Goal: Task Accomplishment & Management: Use online tool/utility

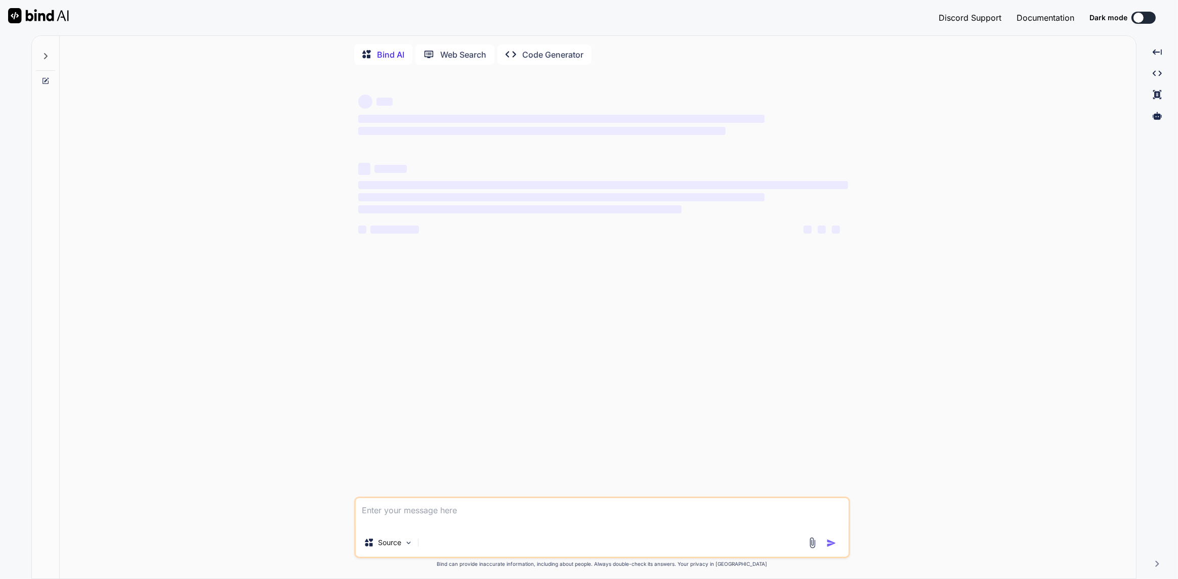
type textarea "retry"
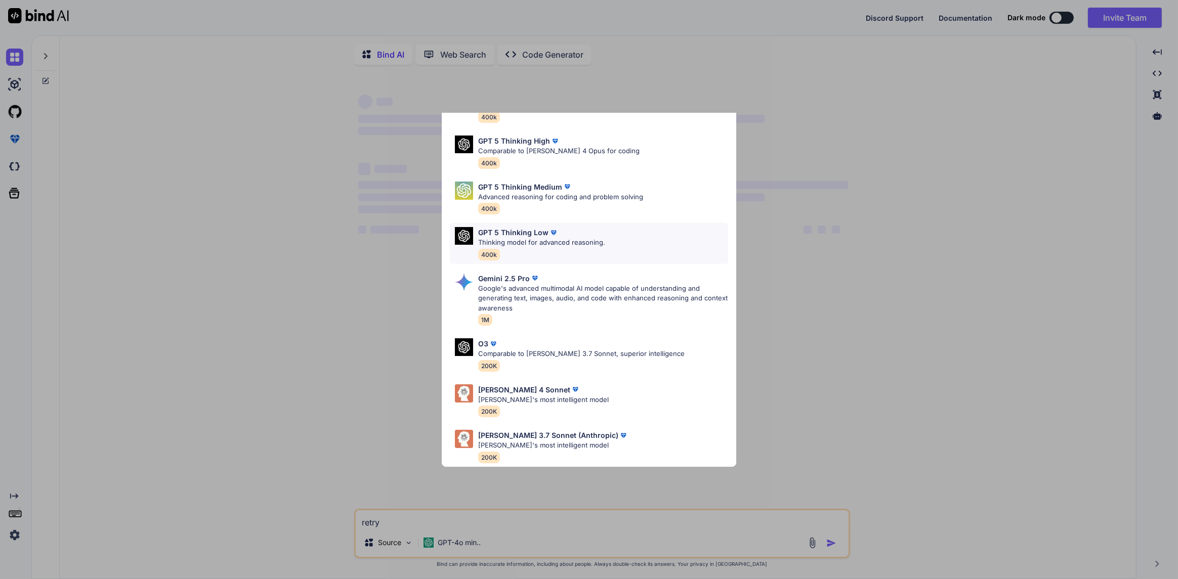
scroll to position [72, 0]
type textarea "x"
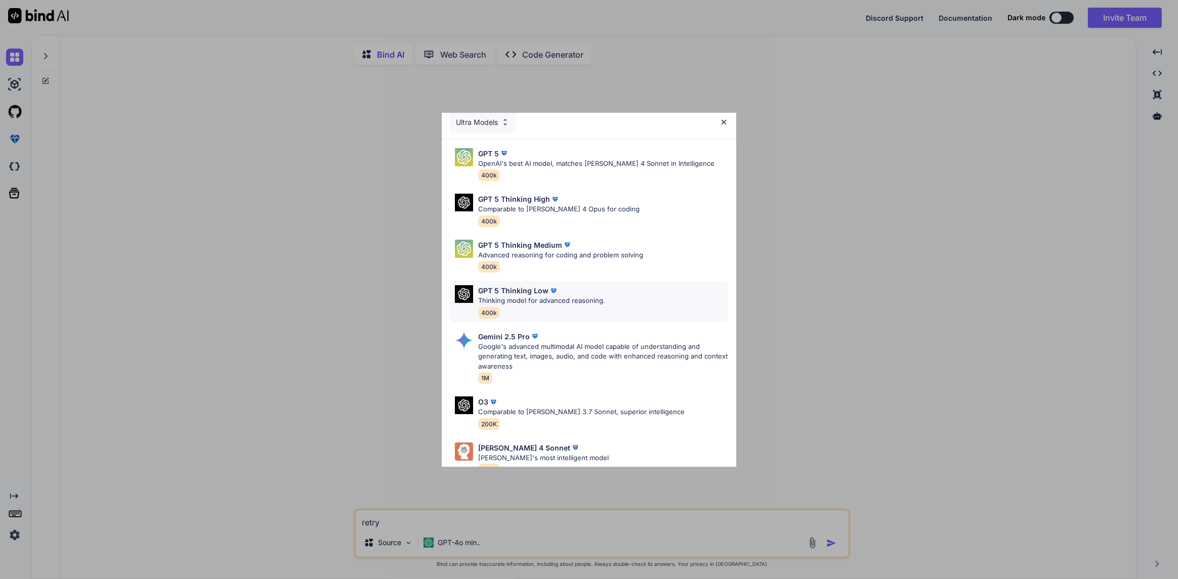
scroll to position [0, 0]
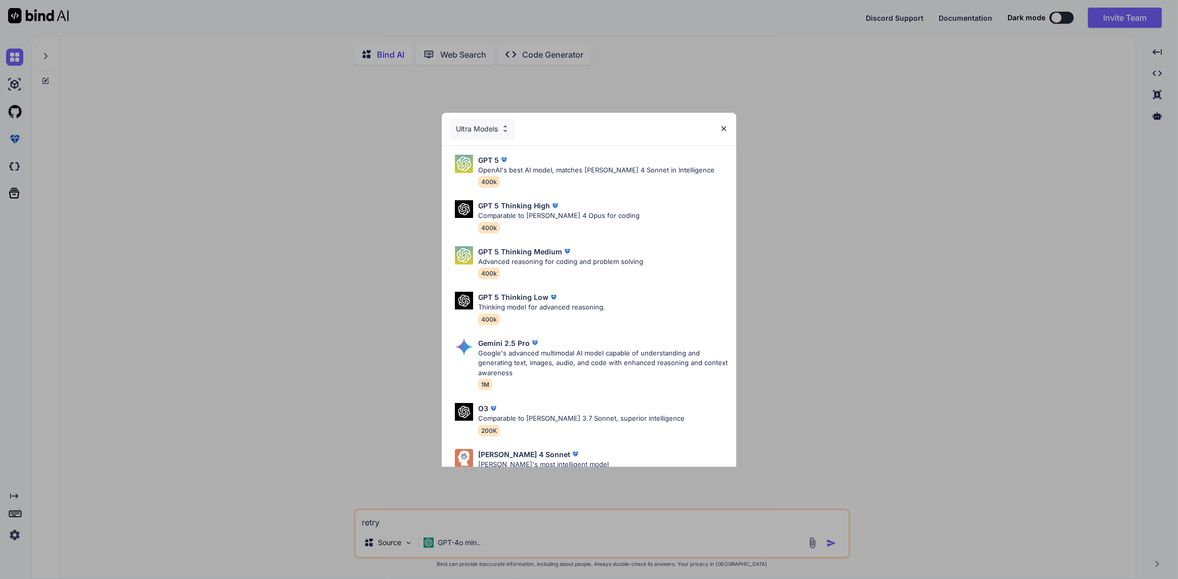
click at [723, 130] on img at bounding box center [723, 128] width 9 height 9
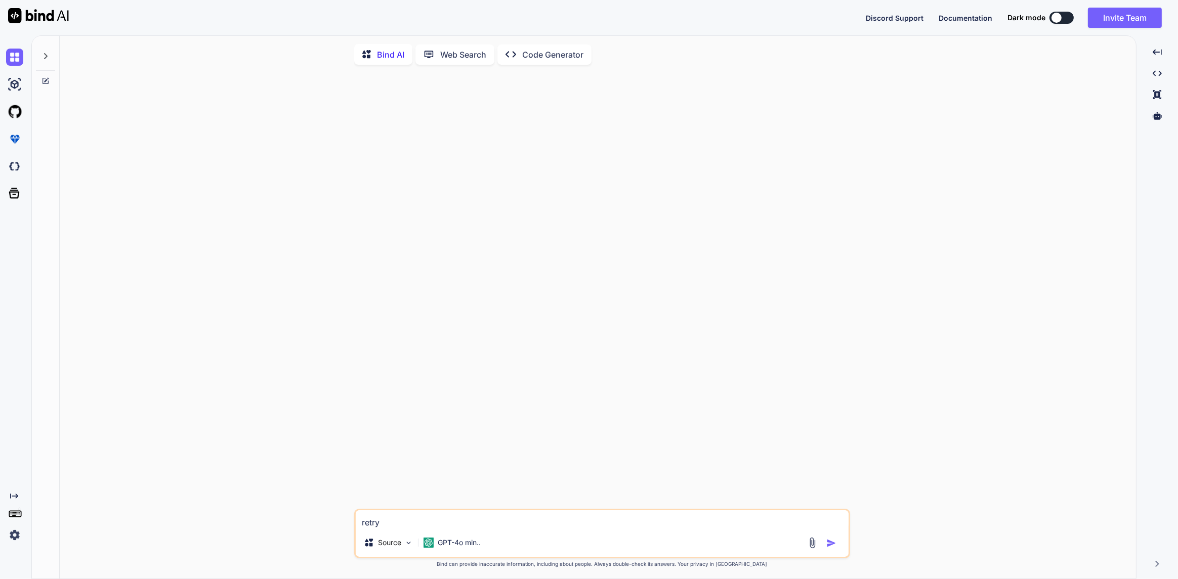
click at [571, 209] on div at bounding box center [603, 291] width 494 height 436
drag, startPoint x: 393, startPoint y: 520, endPoint x: 319, endPoint y: 516, distance: 74.5
click at [319, 516] on div "retry Source GPT-4o min.. Created with Bind Always check its answers. Privacy i…" at bounding box center [602, 326] width 1068 height 507
type textarea "x"
click at [392, 526] on textarea at bounding box center [602, 519] width 493 height 18
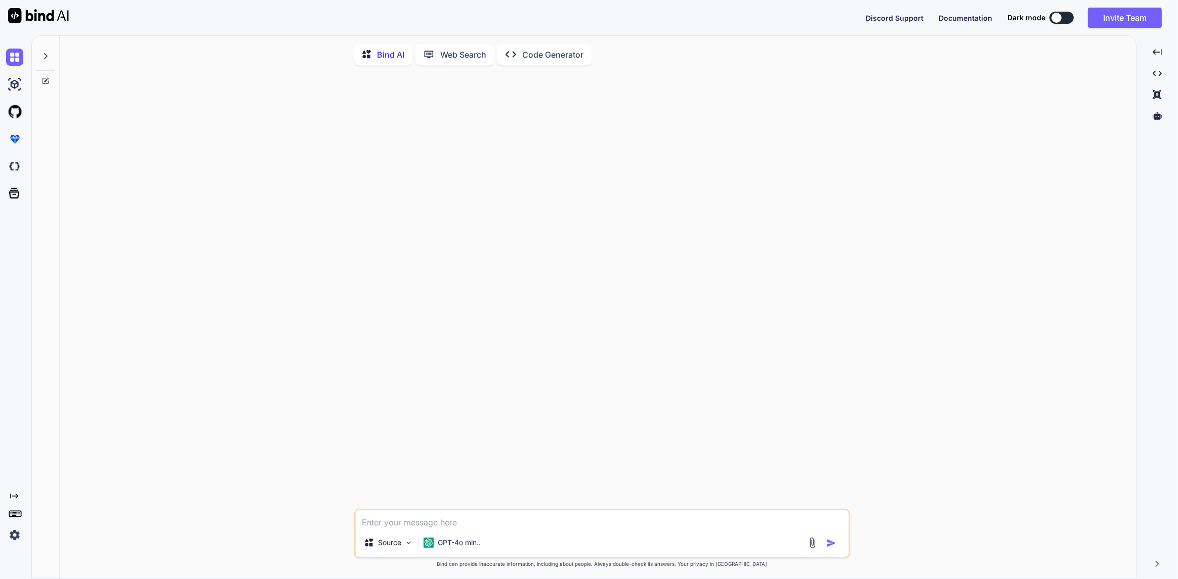
paste textarea "Create a professional and modern website for a digital marketing agency that em…"
type textarea "Create a professional and modern website for a digital marketing agency that em…"
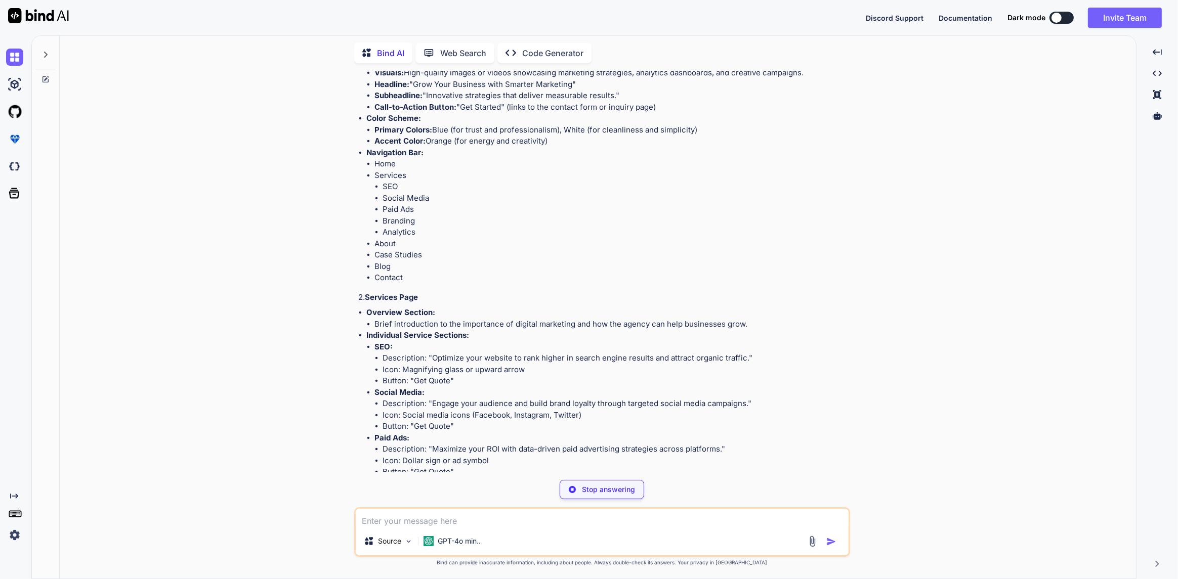
scroll to position [224, 0]
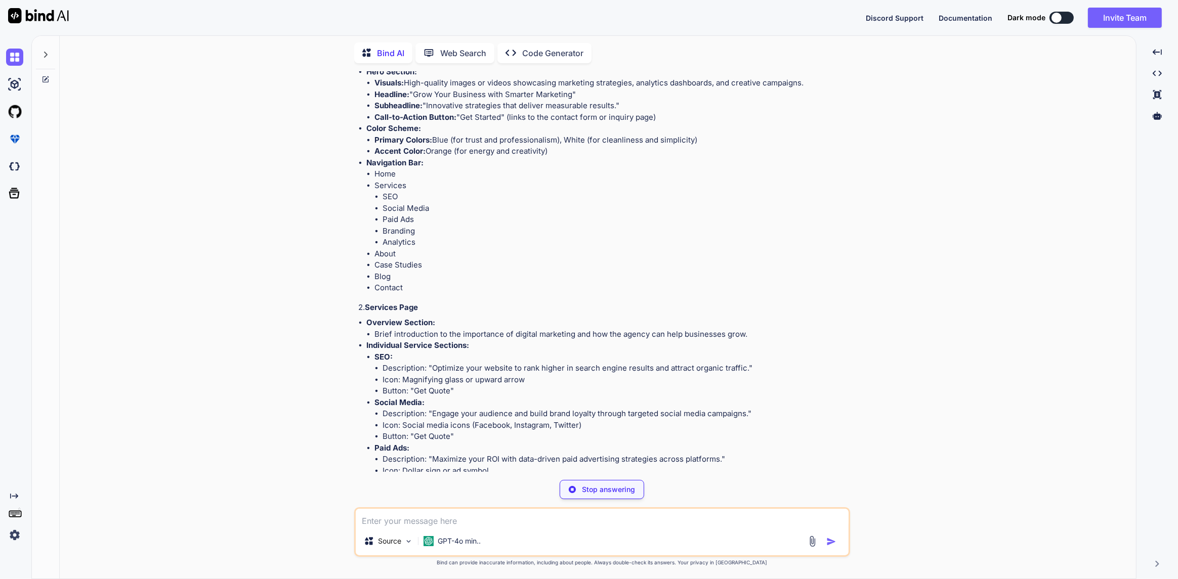
click at [1059, 17] on div at bounding box center [1056, 18] width 10 height 10
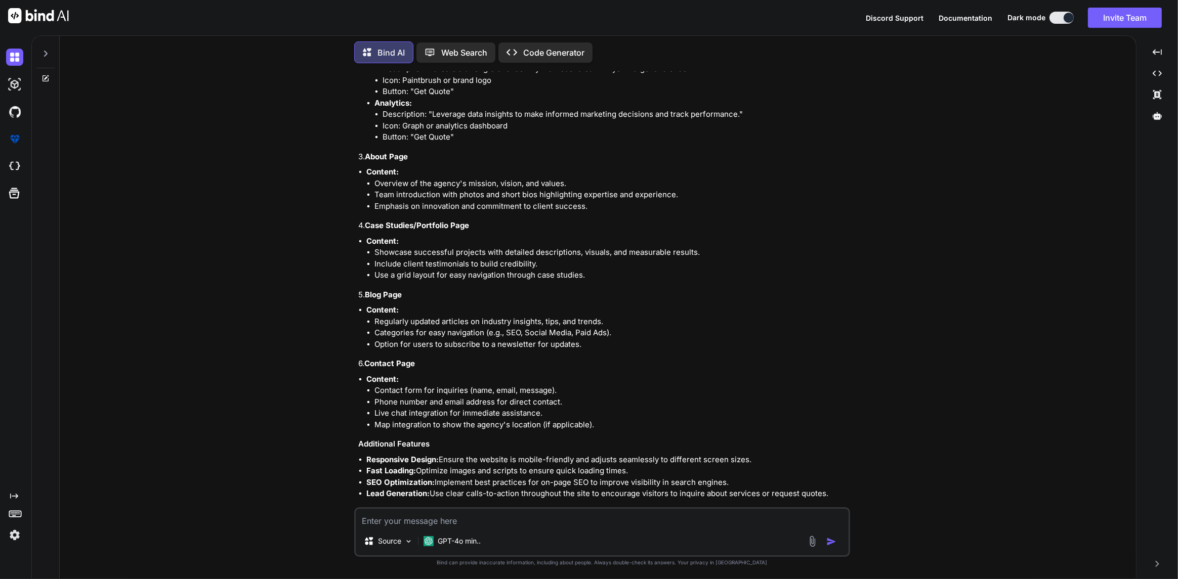
scroll to position [715, 0]
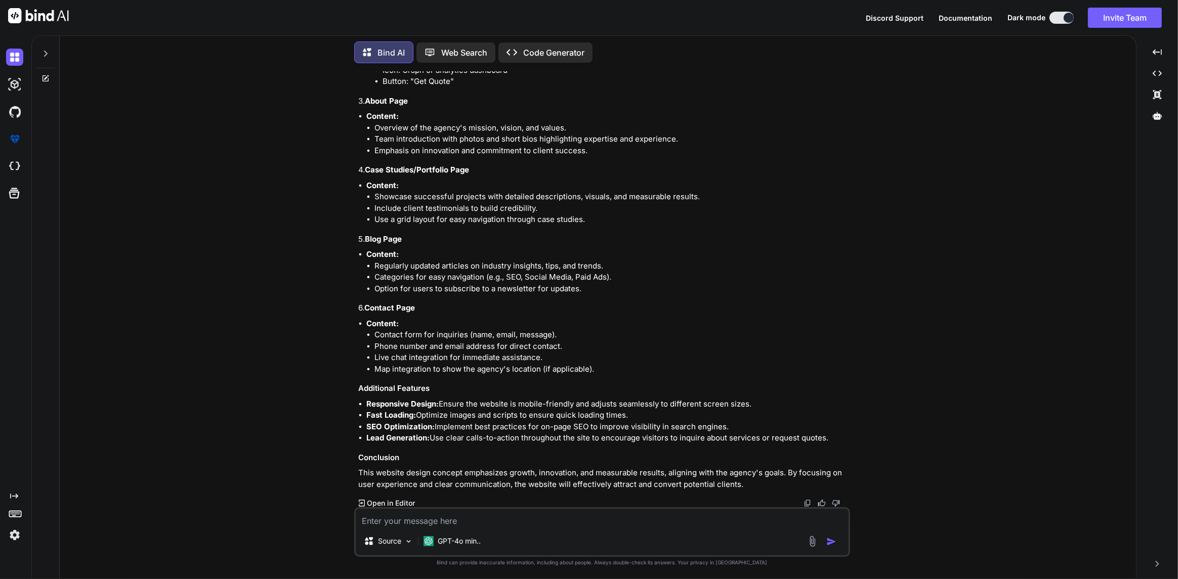
click at [530, 520] on textarea at bounding box center [602, 518] width 493 height 18
click at [395, 502] on p "Open in Editor" at bounding box center [391, 503] width 48 height 10
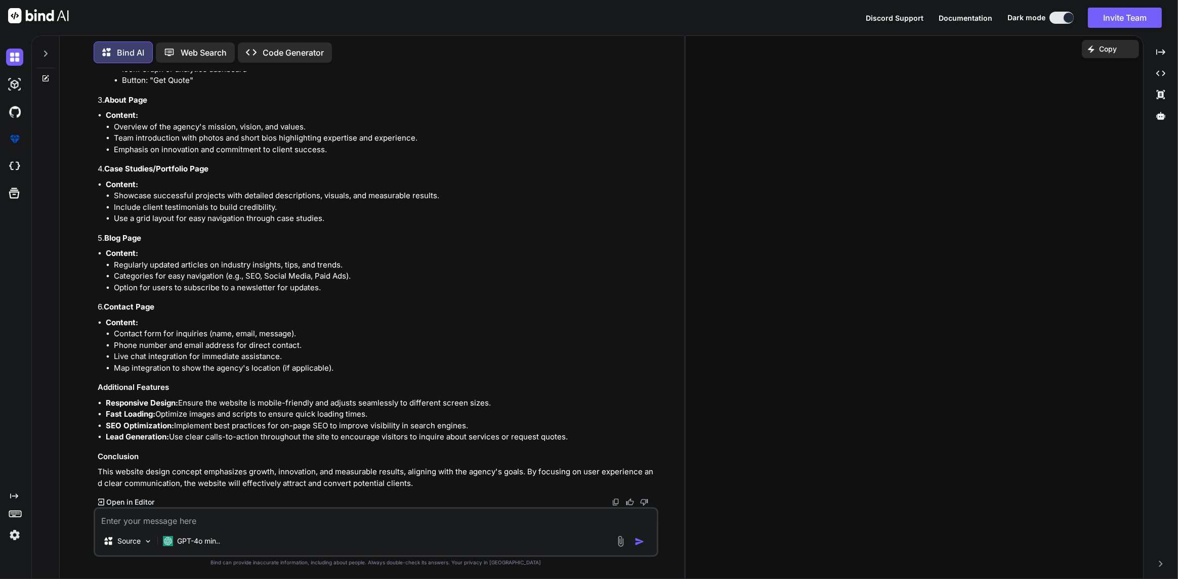
scroll to position [693, 0]
click at [223, 523] on textarea at bounding box center [376, 518] width 562 height 18
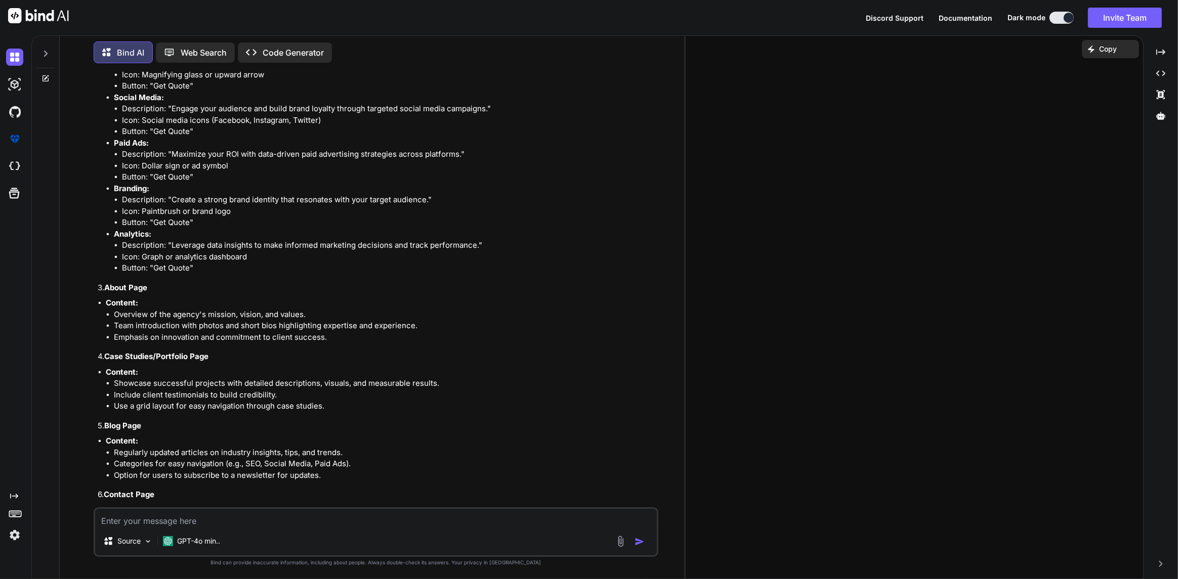
scroll to position [693, 0]
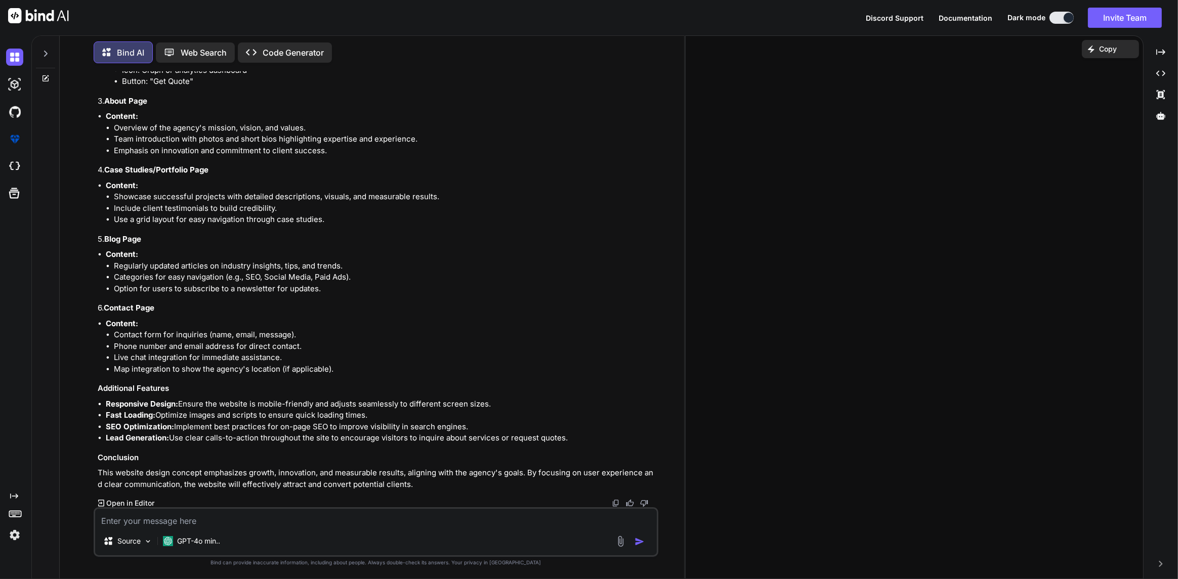
click at [256, 510] on textarea at bounding box center [376, 518] width 562 height 18
type textarea "please proceed and create"
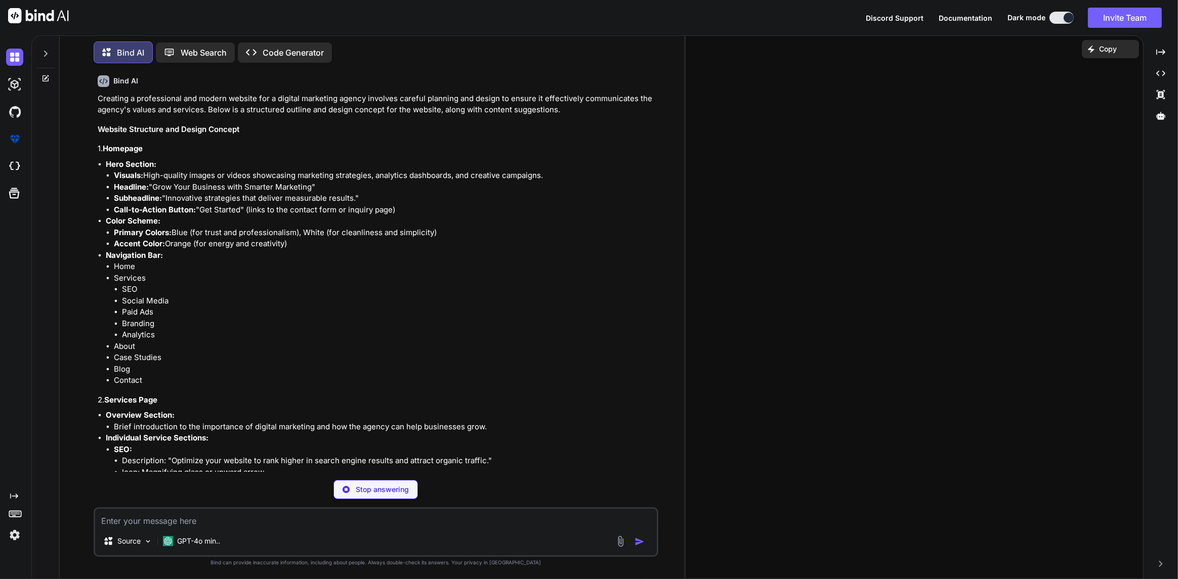
scroll to position [75, 0]
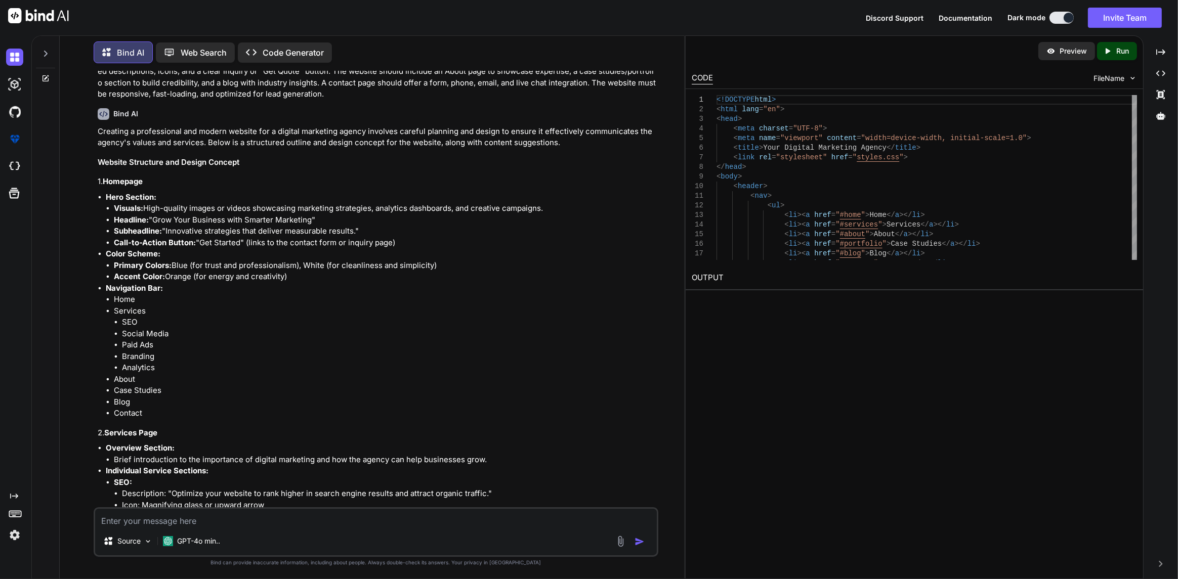
click at [1079, 49] on p "Preview" at bounding box center [1072, 51] width 27 height 10
click at [1065, 54] on p "Preview" at bounding box center [1072, 51] width 27 height 10
click at [1124, 54] on p "Run" at bounding box center [1122, 51] width 13 height 10
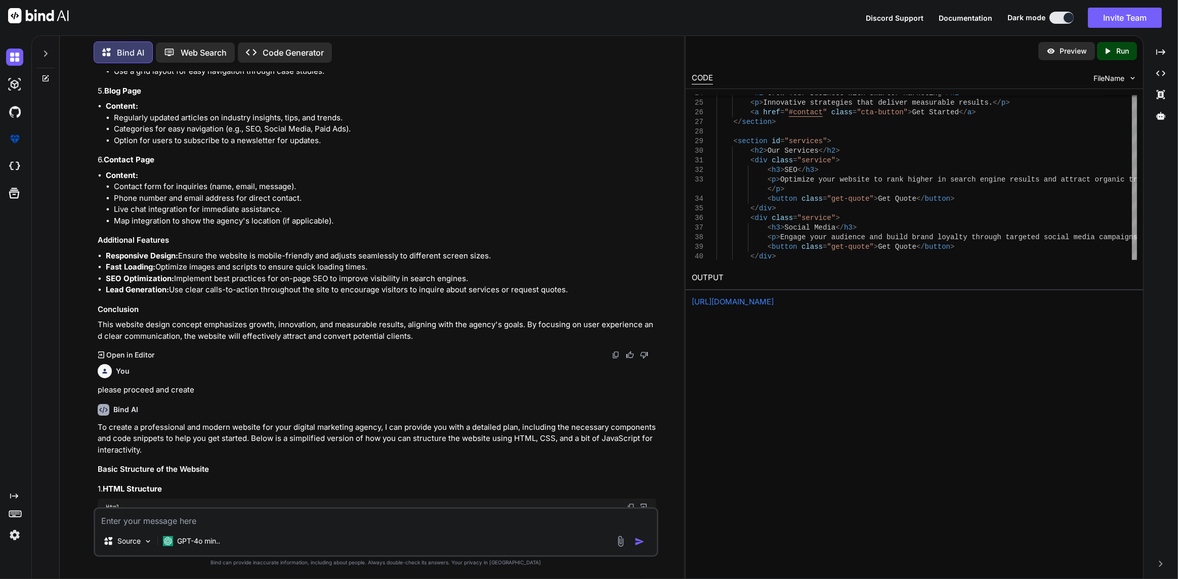
scroll to position [860, 0]
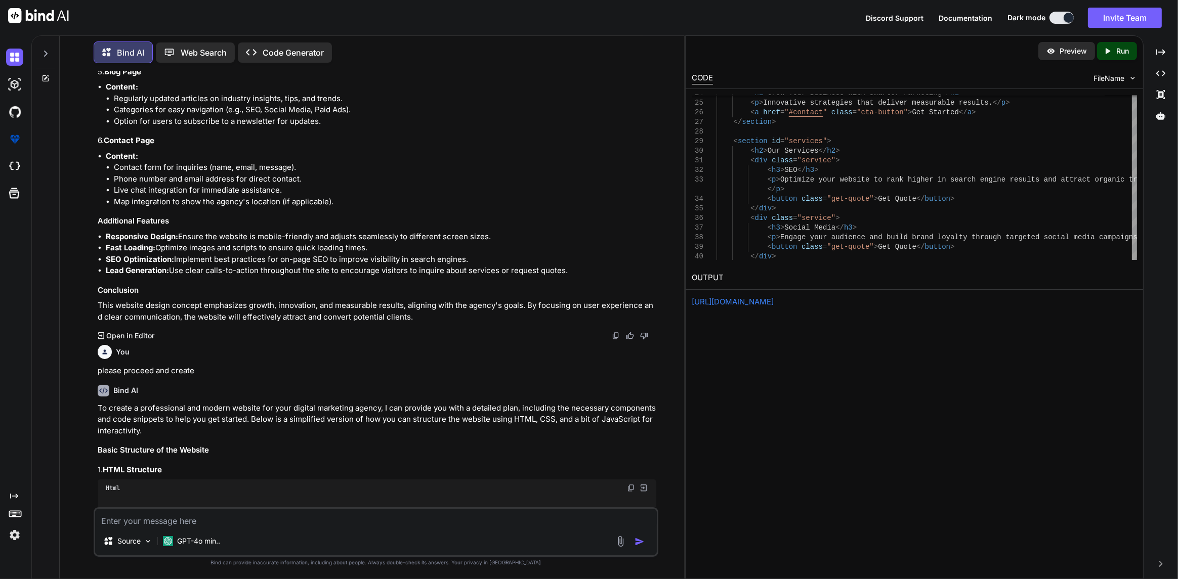
click at [774, 303] on link "[URL][DOMAIN_NAME]" at bounding box center [733, 302] width 82 height 10
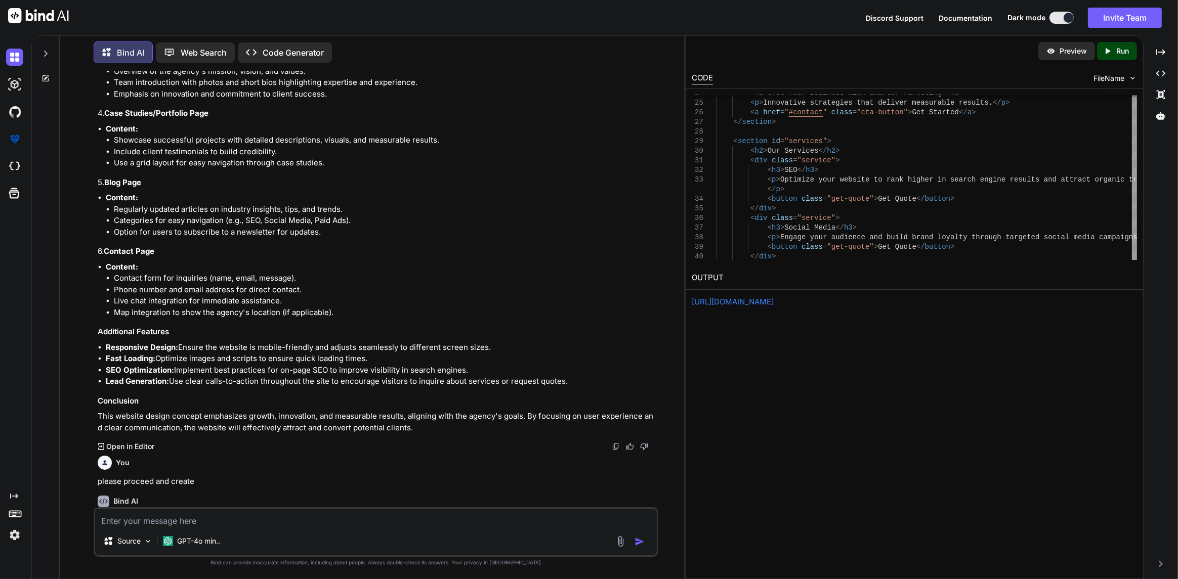
scroll to position [759, 0]
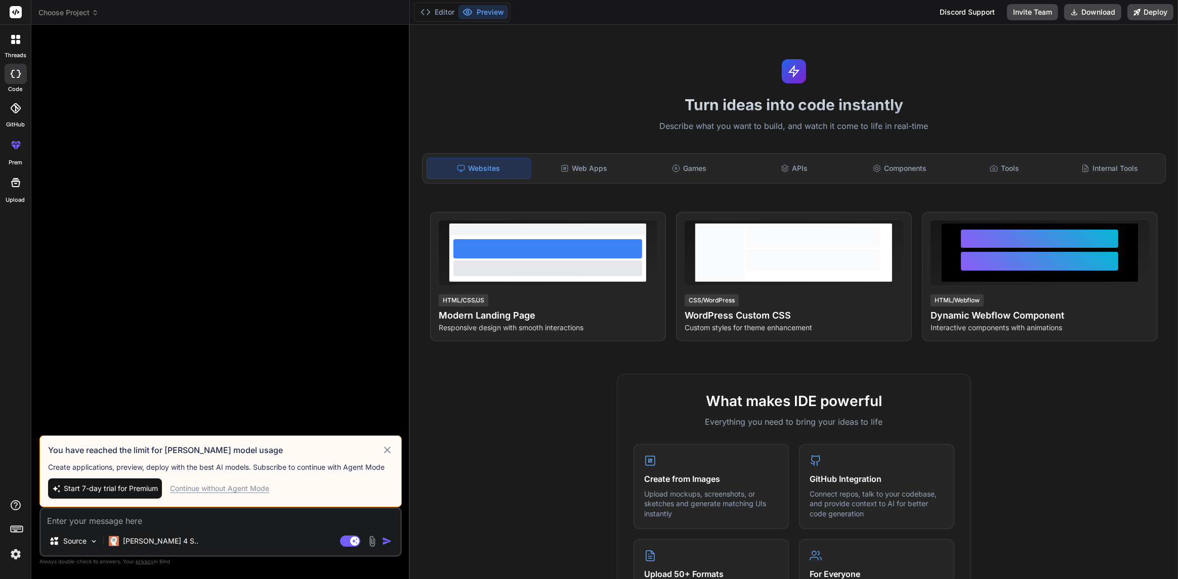
click at [112, 495] on button "Start 7-day trial for Premium" at bounding box center [105, 489] width 114 height 20
type textarea "x"
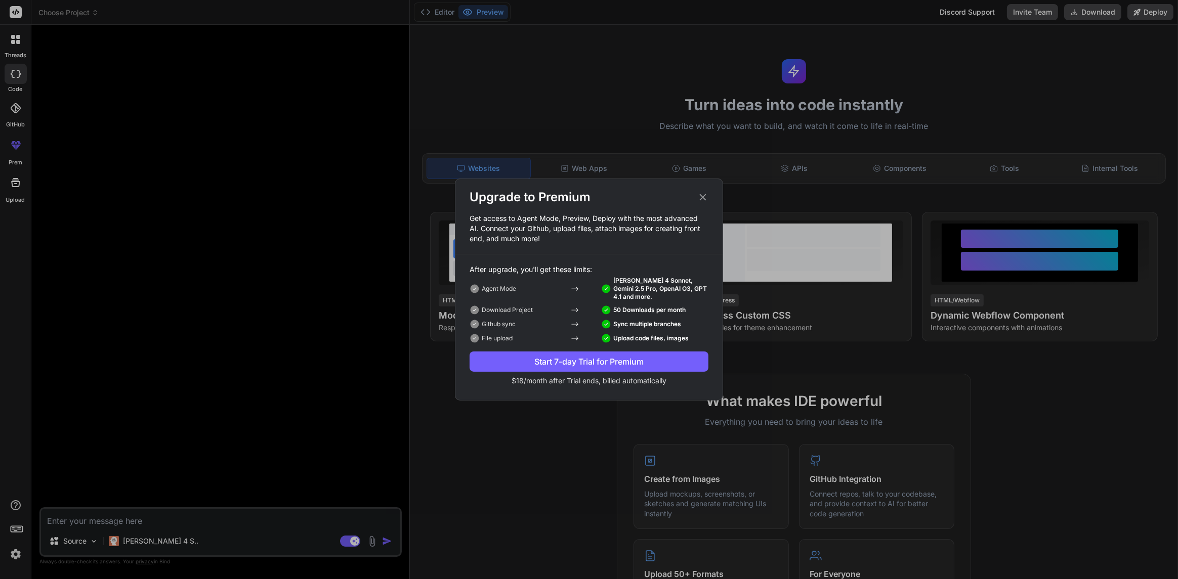
click at [561, 364] on div "Start 7-day Trial for Premium" at bounding box center [588, 362] width 239 height 12
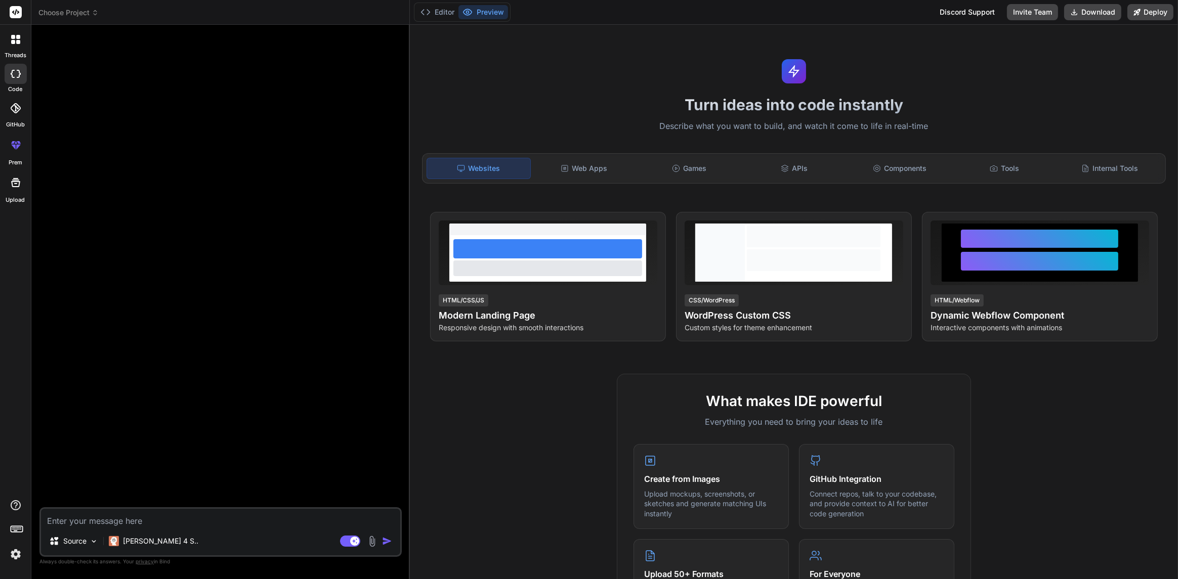
type textarea "x"
